Goal: Check status: Check status

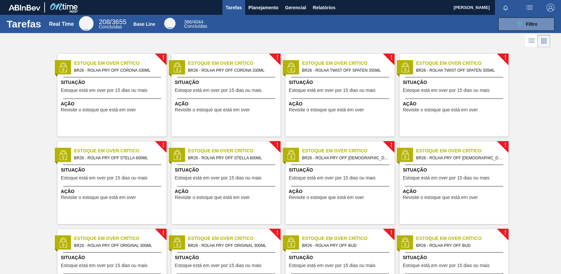
drag, startPoint x: 517, startPoint y: 27, endPoint x: 512, endPoint y: 58, distance: 31.8
click at [516, 27] on icon "089F7B8B-B2A5-4AFE-B5C0-19BA573D28AC" at bounding box center [519, 24] width 8 height 8
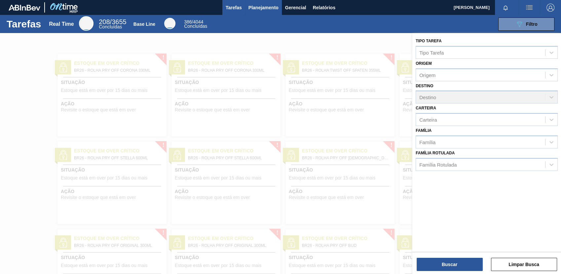
click at [246, 9] on button "Planejamento" at bounding box center [263, 7] width 37 height 15
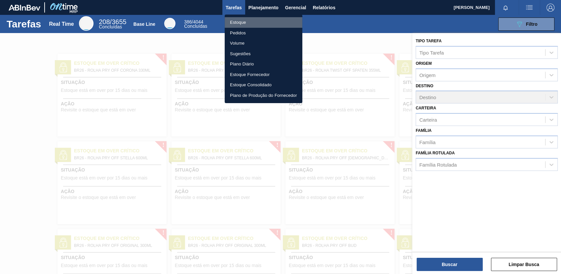
click at [267, 24] on li "Estoque" at bounding box center [264, 22] width 78 height 11
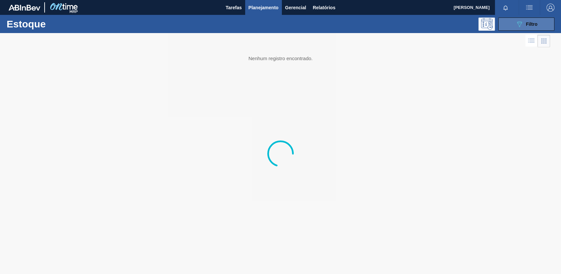
click at [521, 28] on icon "089F7B8B-B2A5-4AFE-B5C0-19BA573D28AC" at bounding box center [519, 24] width 8 height 8
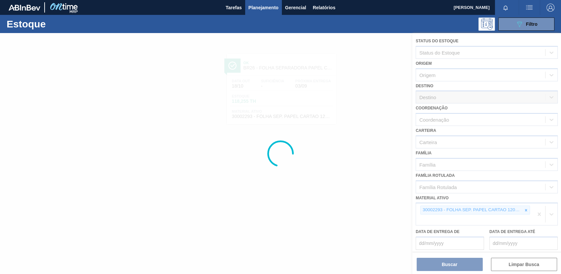
click at [522, 208] on div at bounding box center [280, 153] width 561 height 241
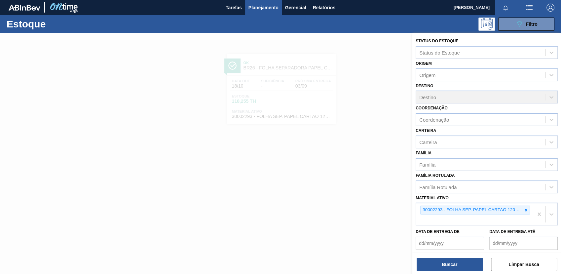
click at [522, 208] on div at bounding box center [525, 210] width 7 height 8
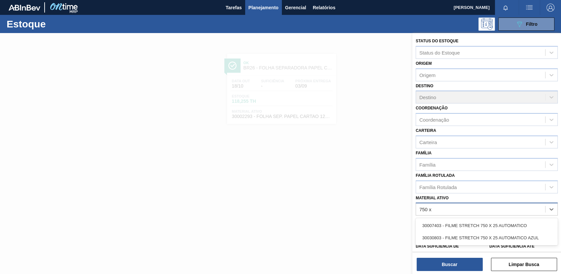
type ativo "750 x"
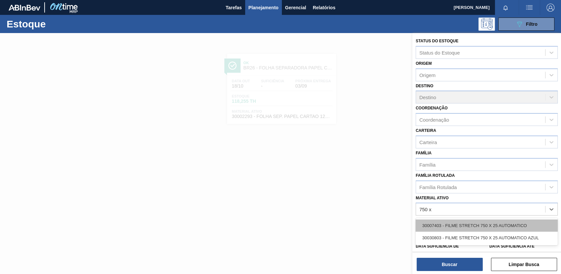
click at [511, 224] on div "30007403 - FILME STRETCH 750 X 25 AUTOMATICO" at bounding box center [487, 225] width 142 height 12
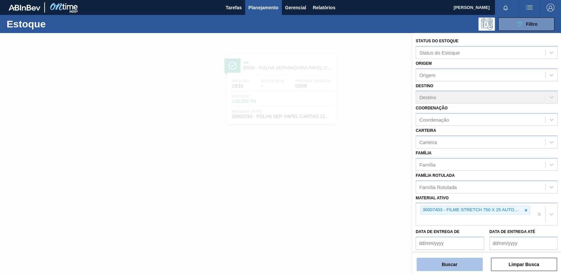
click at [431, 268] on button "Buscar" at bounding box center [450, 264] width 66 height 13
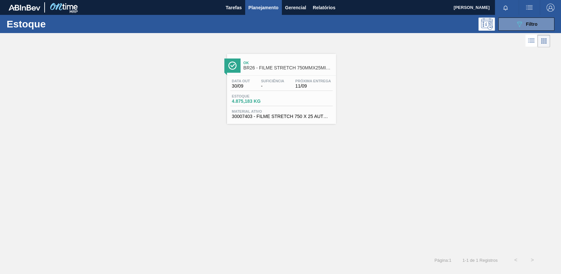
click at [313, 82] on span "Próxima Entrega" at bounding box center [313, 81] width 36 height 4
